Goal: Information Seeking & Learning: Learn about a topic

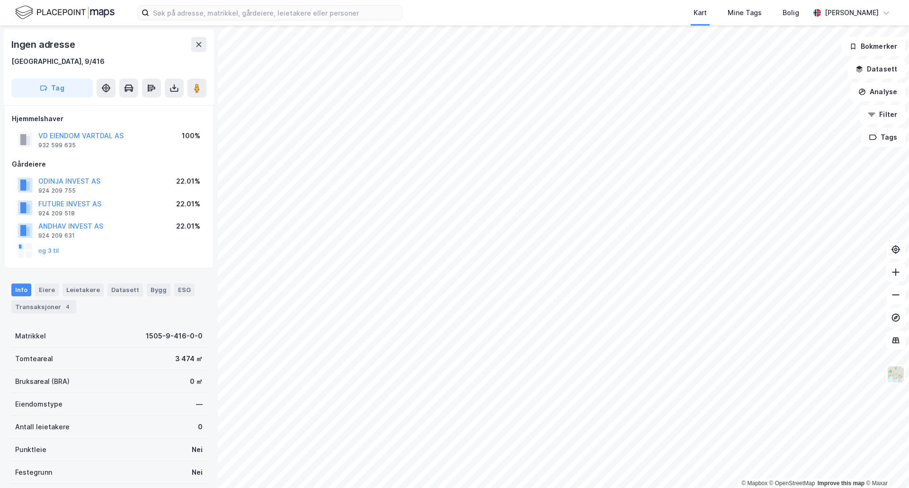
scroll to position [0, 0]
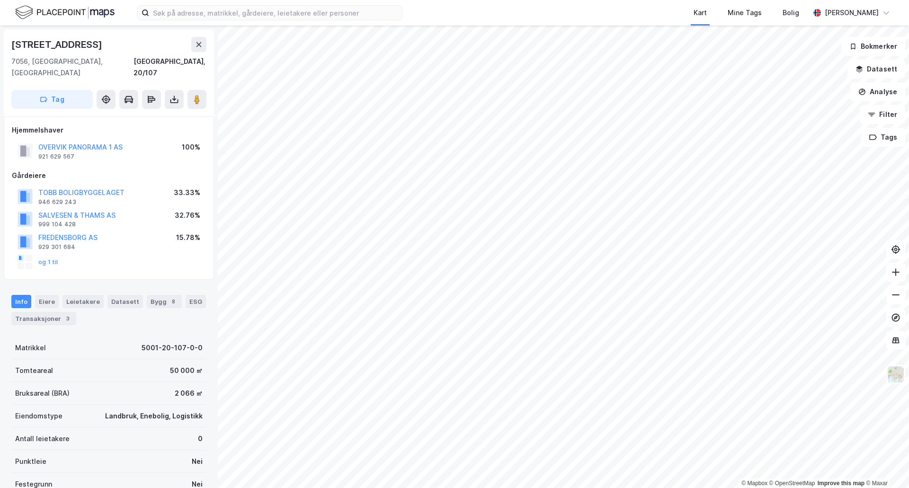
click at [564, 488] on html "Kart Mine Tags Bolig [PERSON_NAME] © Mapbox © OpenStreetMap Improve this map © …" at bounding box center [454, 244] width 909 height 488
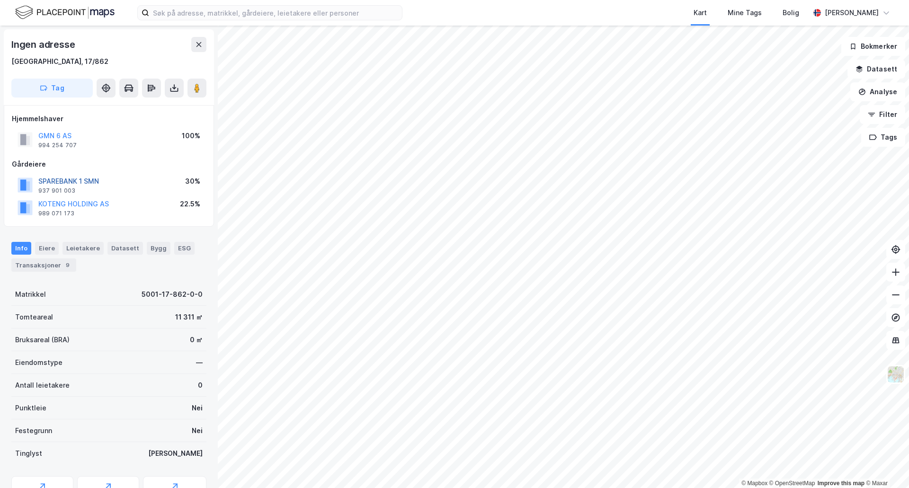
click at [0, 0] on button "SPAREBANK 1 SMN" at bounding box center [0, 0] width 0 height 0
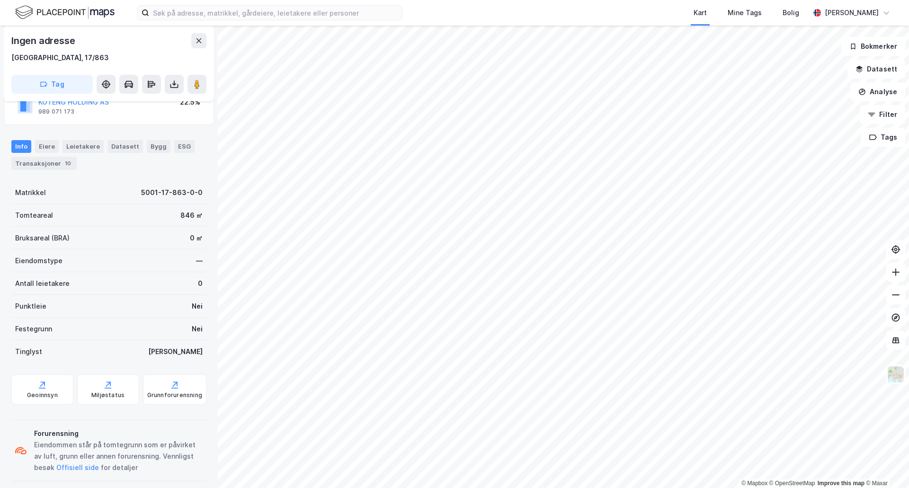
scroll to position [110, 0]
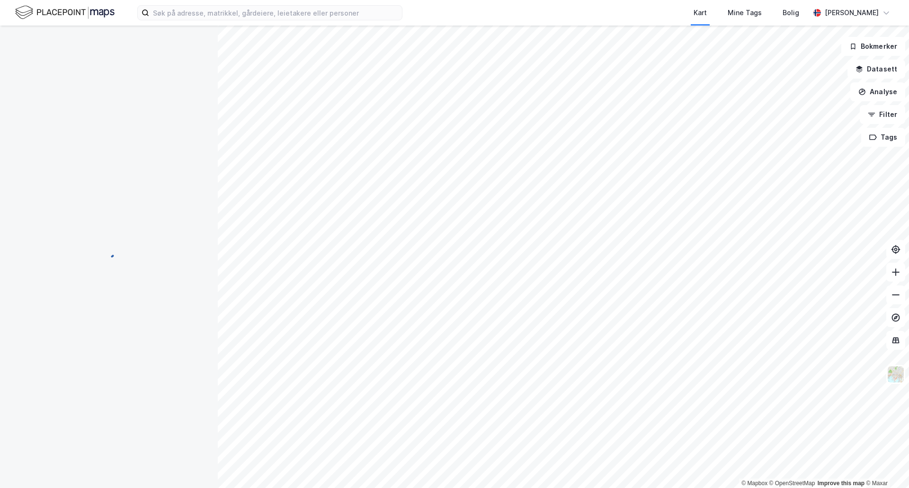
scroll to position [110, 0]
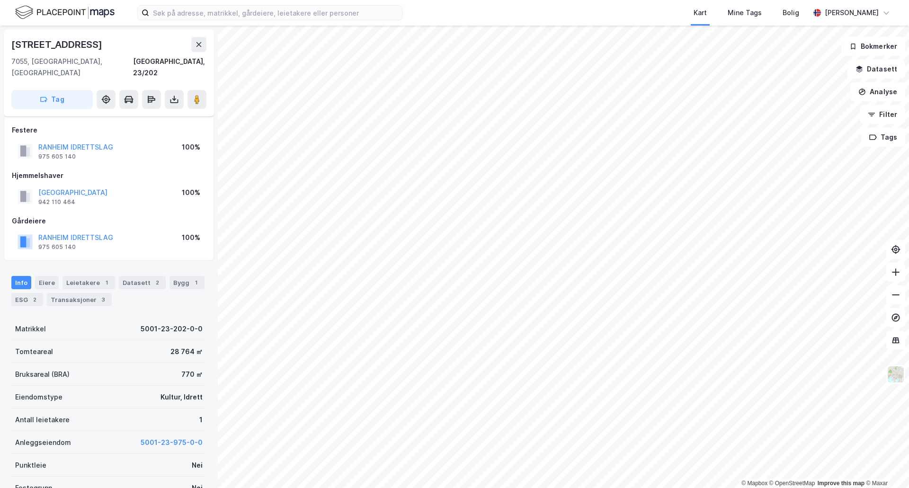
scroll to position [110, 0]
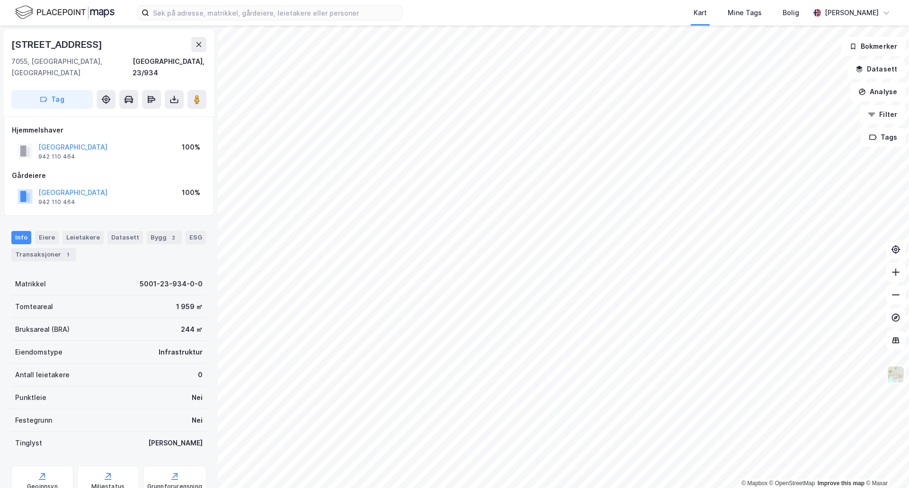
scroll to position [2, 0]
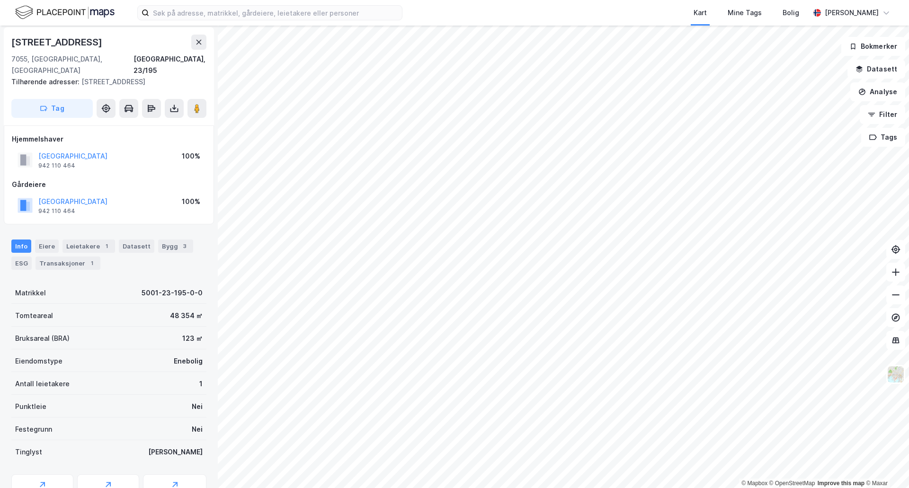
scroll to position [2, 0]
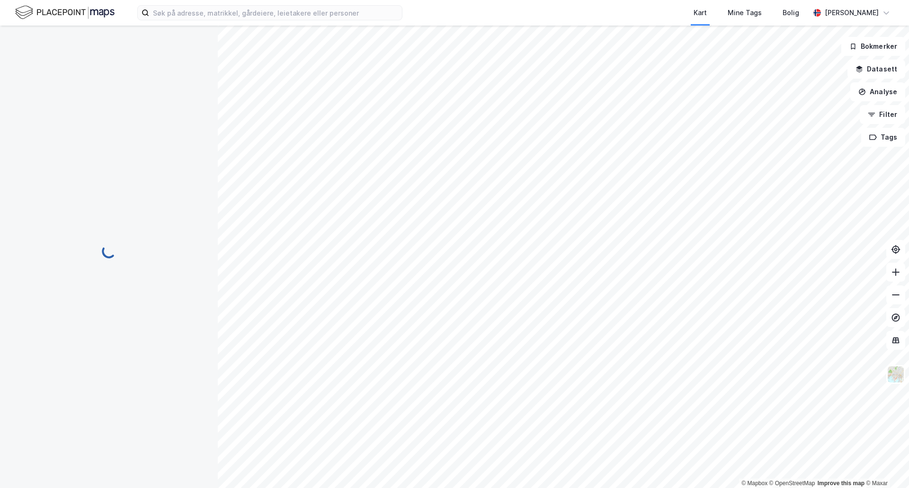
scroll to position [2, 0]
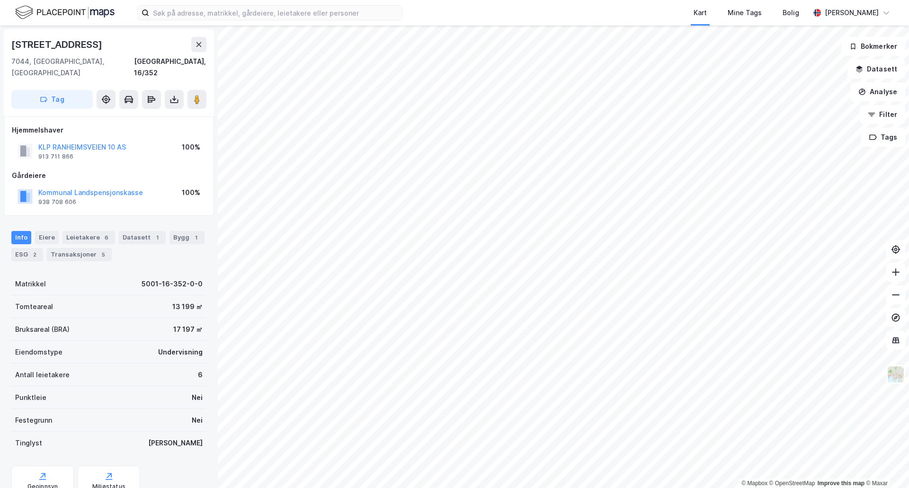
scroll to position [2, 0]
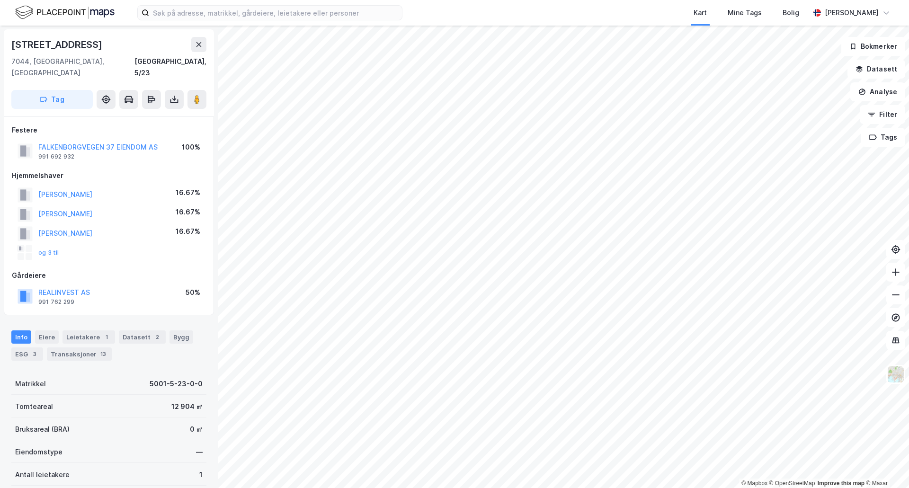
scroll to position [2, 0]
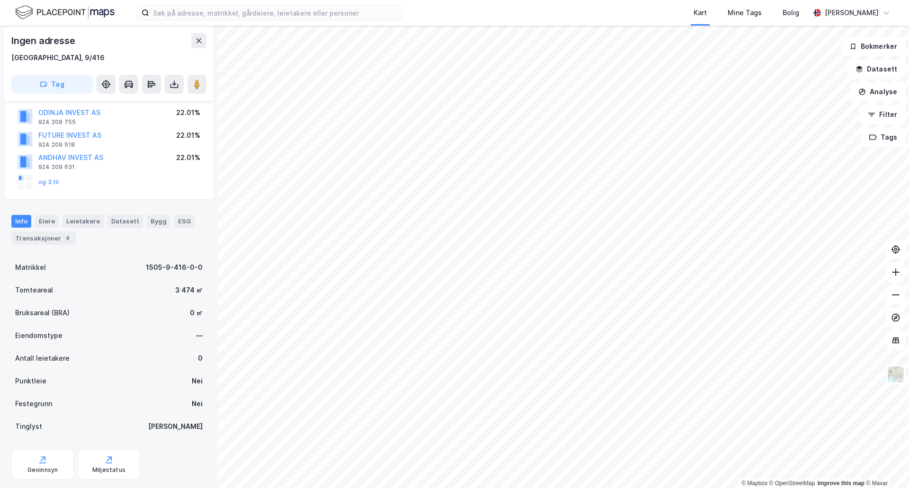
scroll to position [91, 0]
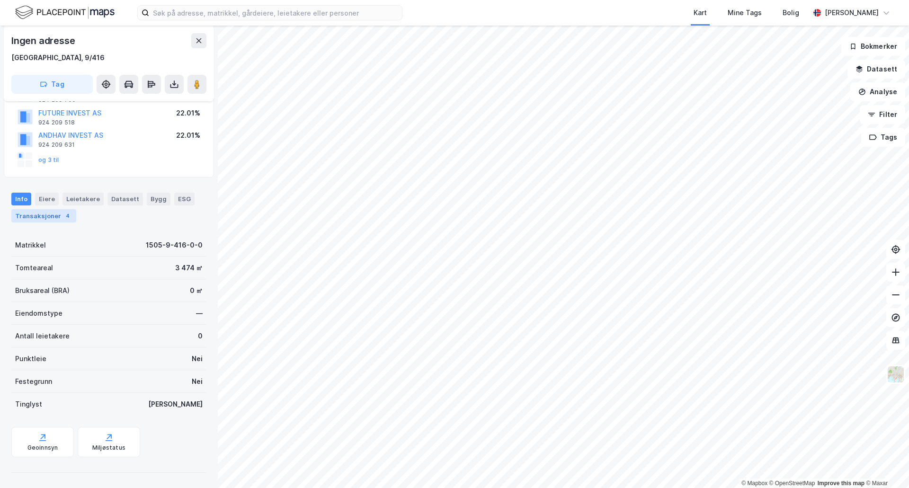
click at [49, 218] on div "Transaksjoner 4" at bounding box center [43, 215] width 65 height 13
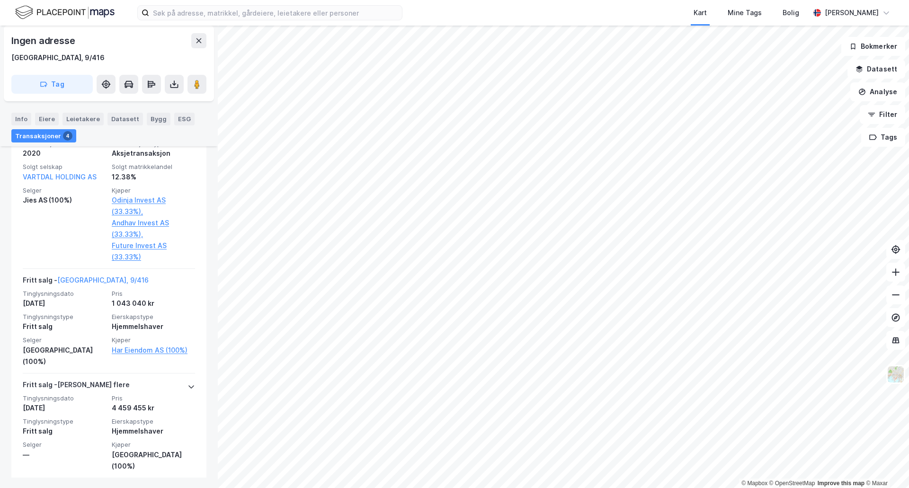
scroll to position [477, 0]
